Goal: Task Accomplishment & Management: Use online tool/utility

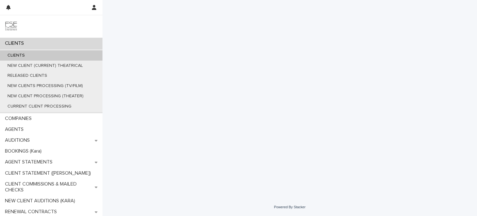
click at [30, 43] on div "CLIENTS" at bounding box center [51, 43] width 102 height 11
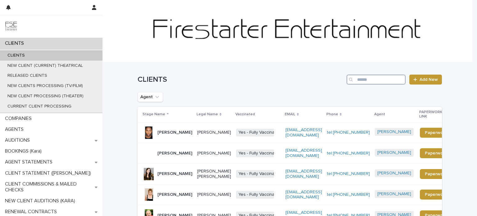
click at [365, 81] on input "Search" at bounding box center [375, 79] width 59 height 10
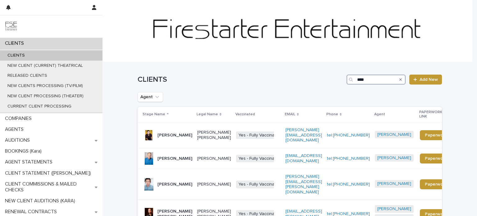
type input "****"
click at [178, 209] on p "[PERSON_NAME] [PERSON_NAME]" at bounding box center [174, 214] width 35 height 11
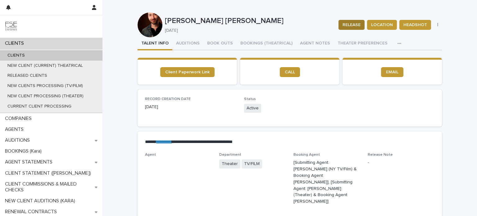
click at [353, 25] on span "RELEASE" at bounding box center [351, 25] width 18 height 6
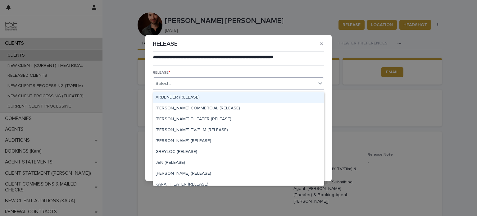
click at [320, 84] on icon at bounding box center [320, 83] width 6 height 6
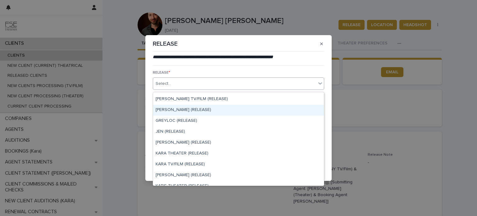
scroll to position [62, 0]
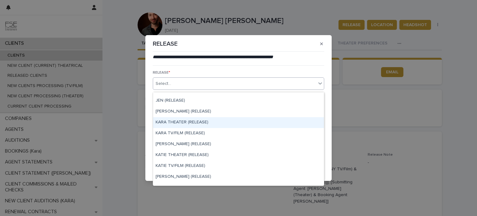
click at [237, 122] on div "KARA THEATER (RELEASE)" at bounding box center [238, 122] width 171 height 11
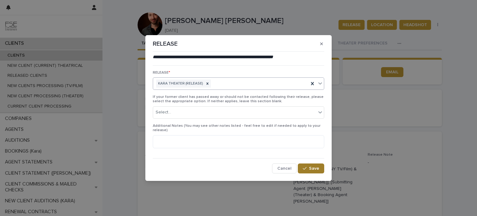
click at [313, 166] on span "Save" at bounding box center [314, 168] width 10 height 4
